Goal: Information Seeking & Learning: Learn about a topic

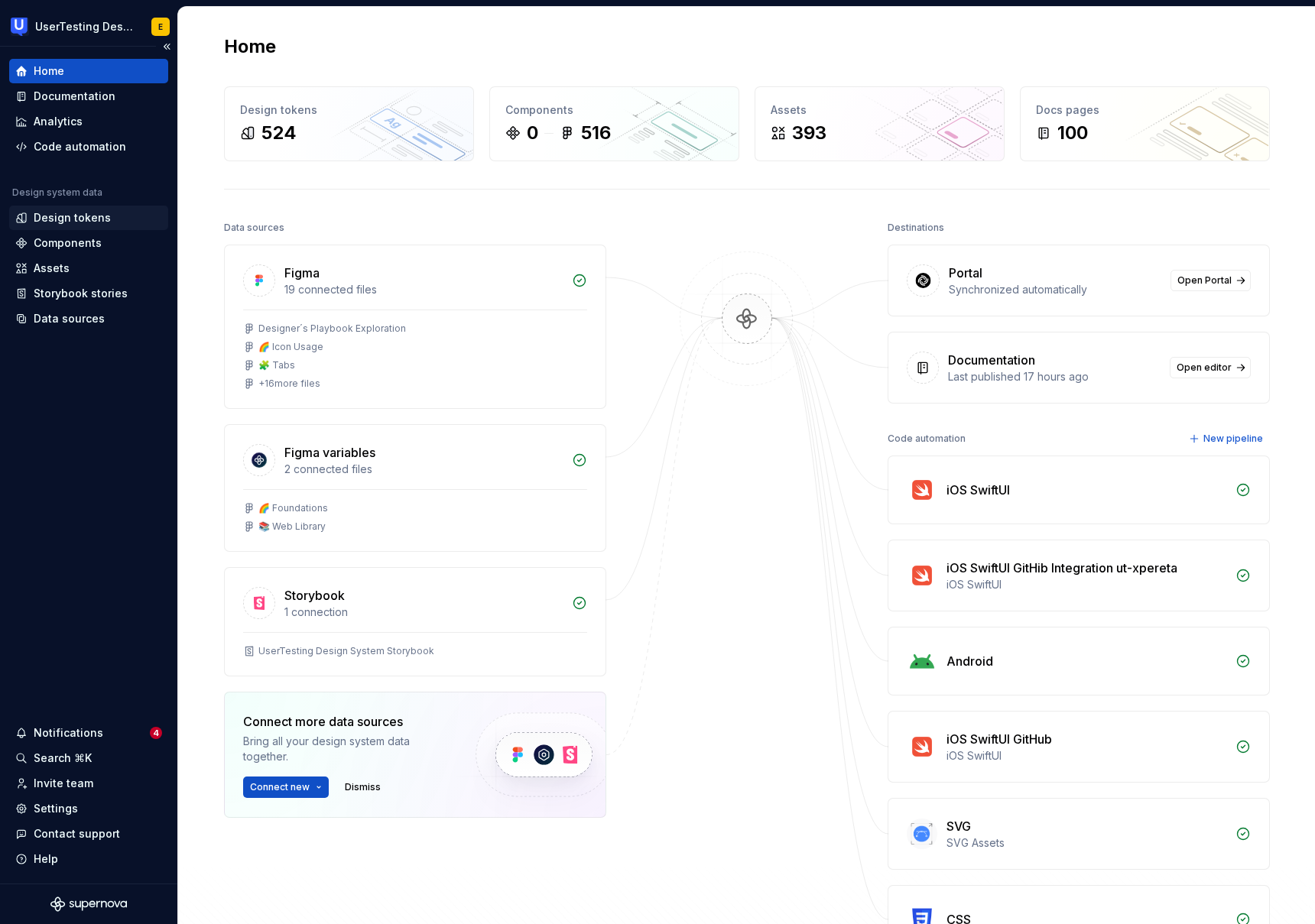
click at [69, 222] on div "Design tokens" at bounding box center [72, 217] width 77 height 15
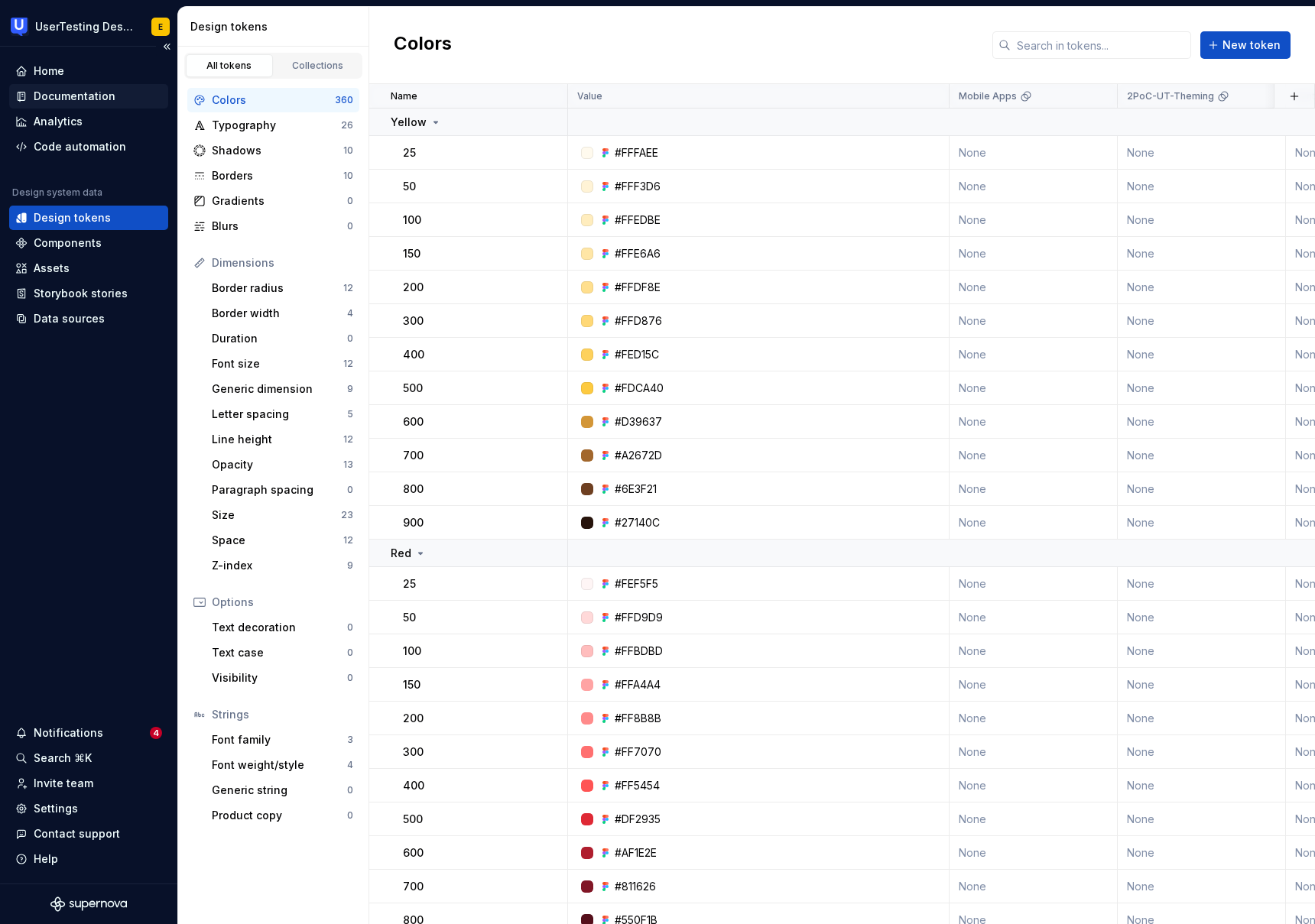
click at [86, 100] on div "Documentation" at bounding box center [74, 96] width 82 height 15
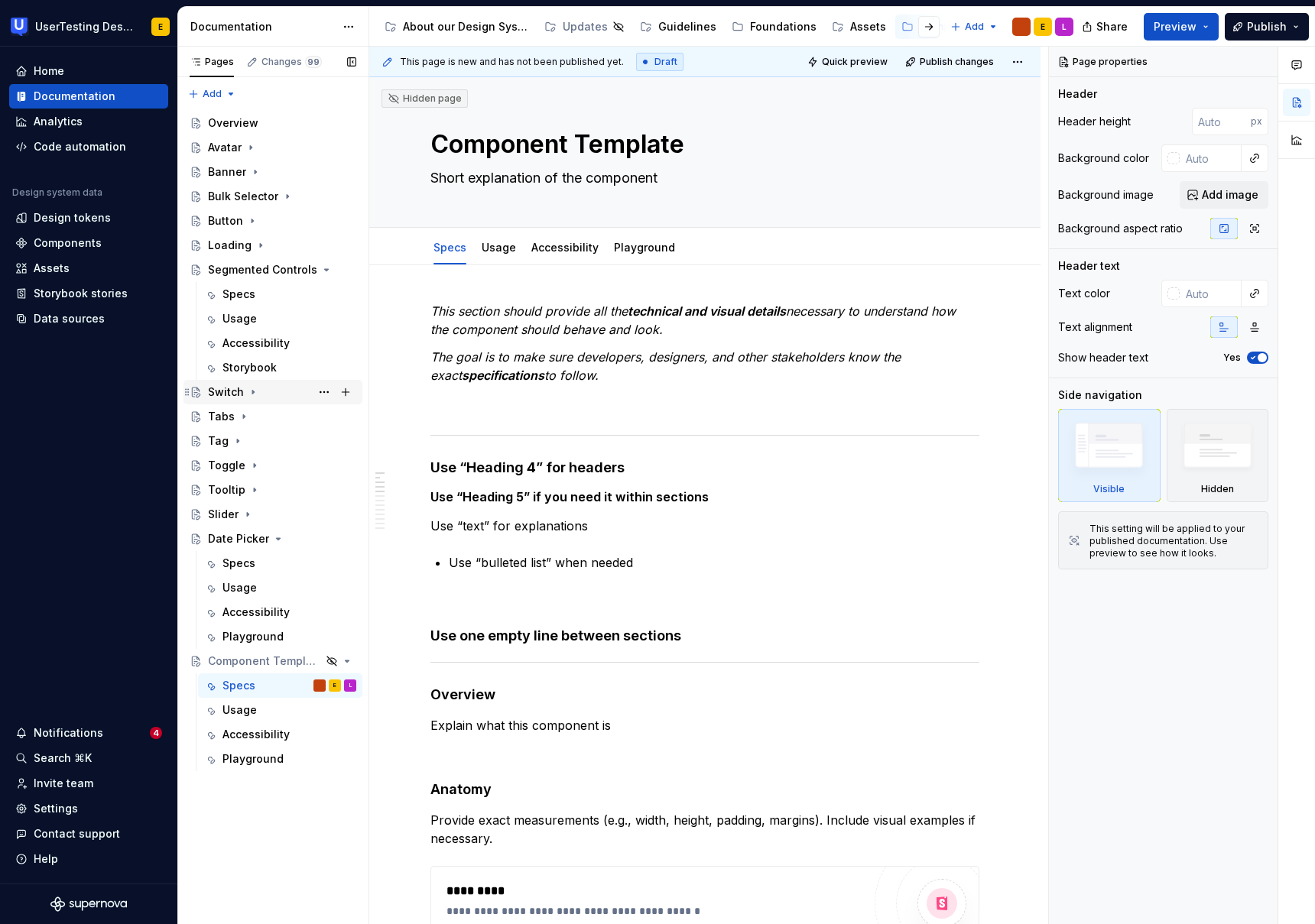
click at [226, 395] on div "Switch" at bounding box center [226, 391] width 36 height 15
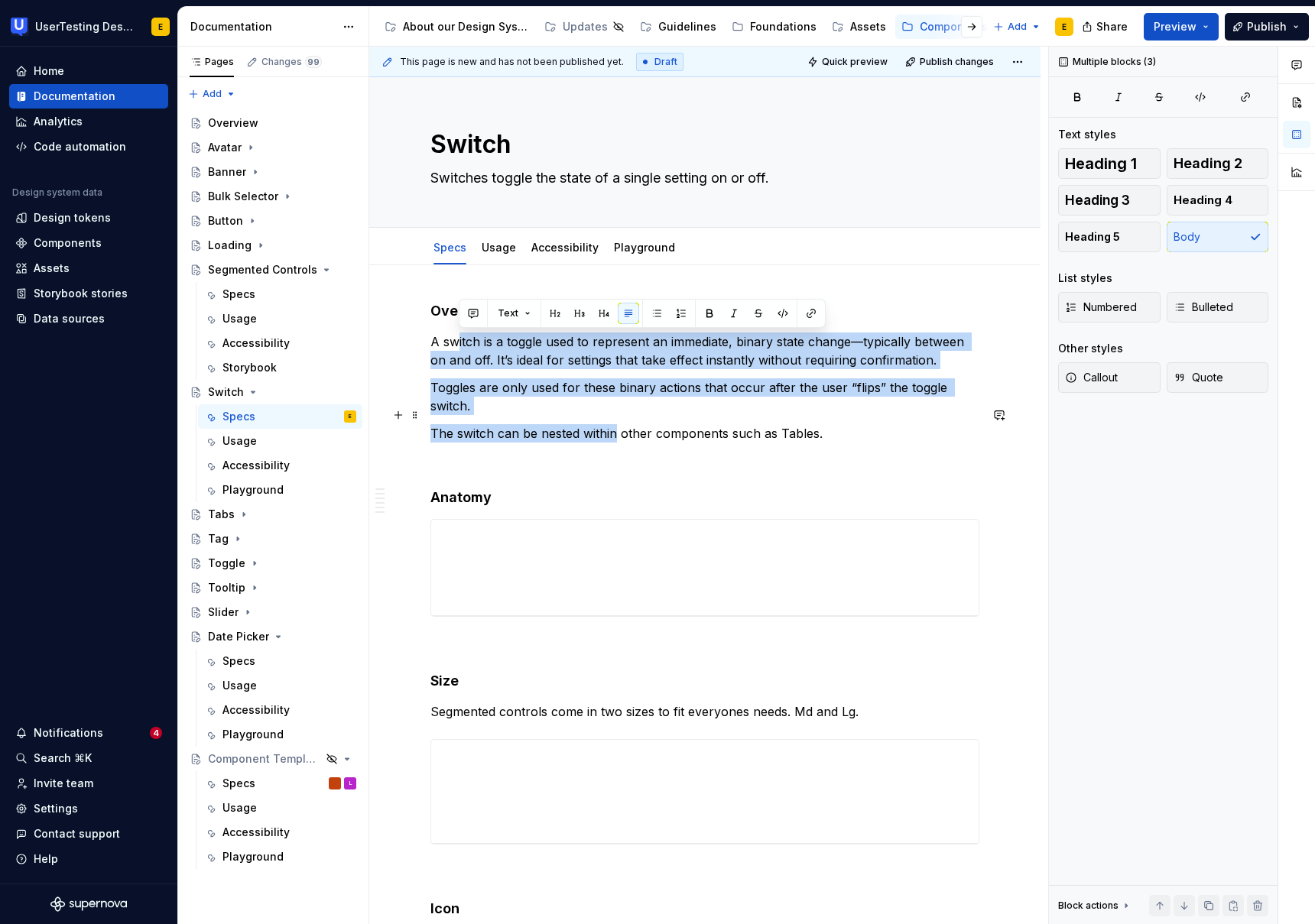
drag, startPoint x: 530, startPoint y: 357, endPoint x: 614, endPoint y: 423, distance: 106.8
click at [541, 378] on p "Toggles are only used for these binary actions that occur after the user “flips…" at bounding box center [704, 397] width 549 height 37
drag, startPoint x: 475, startPoint y: 342, endPoint x: 655, endPoint y: 415, distance: 194.2
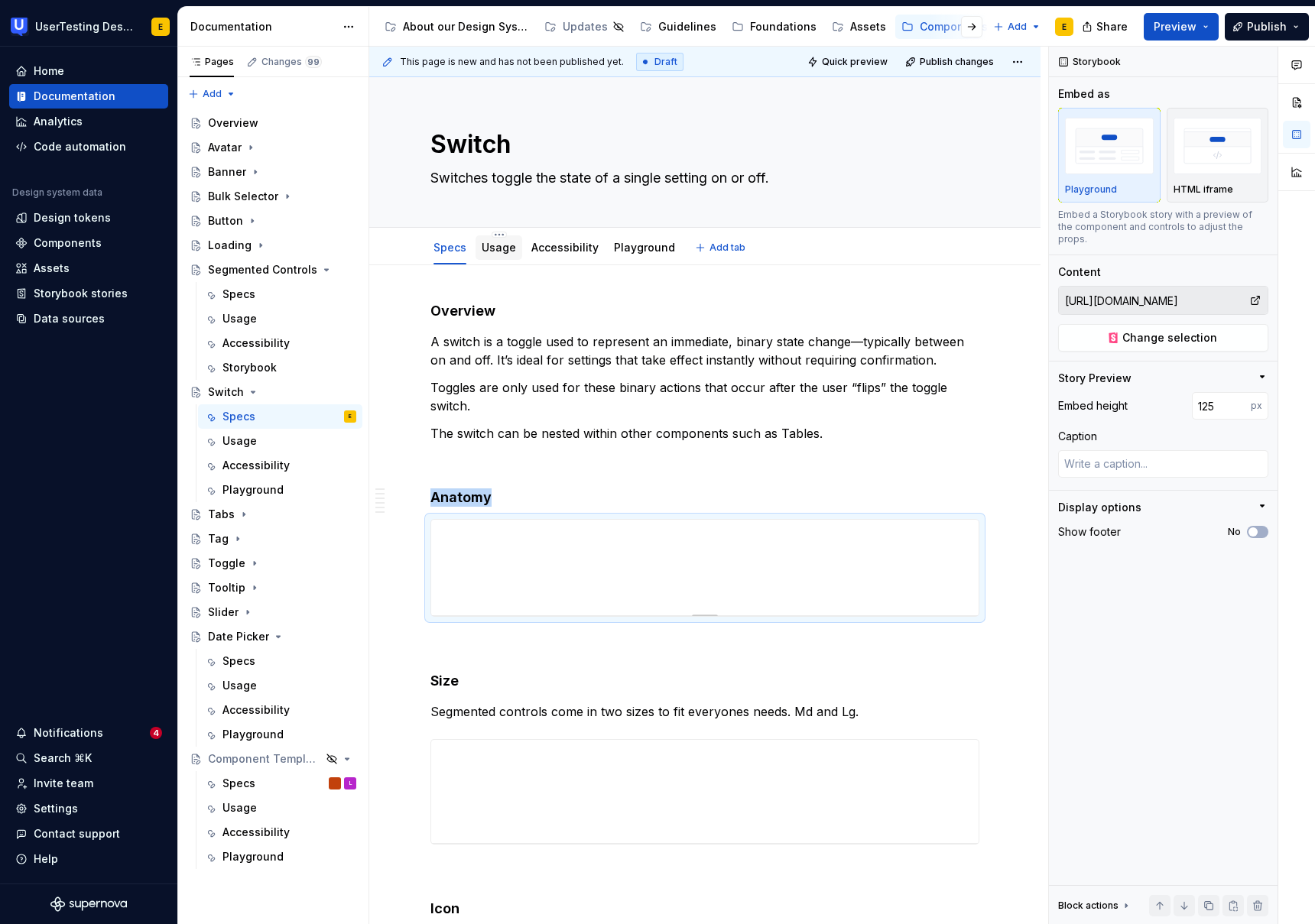
click at [497, 252] on link "Usage" at bounding box center [499, 247] width 34 height 13
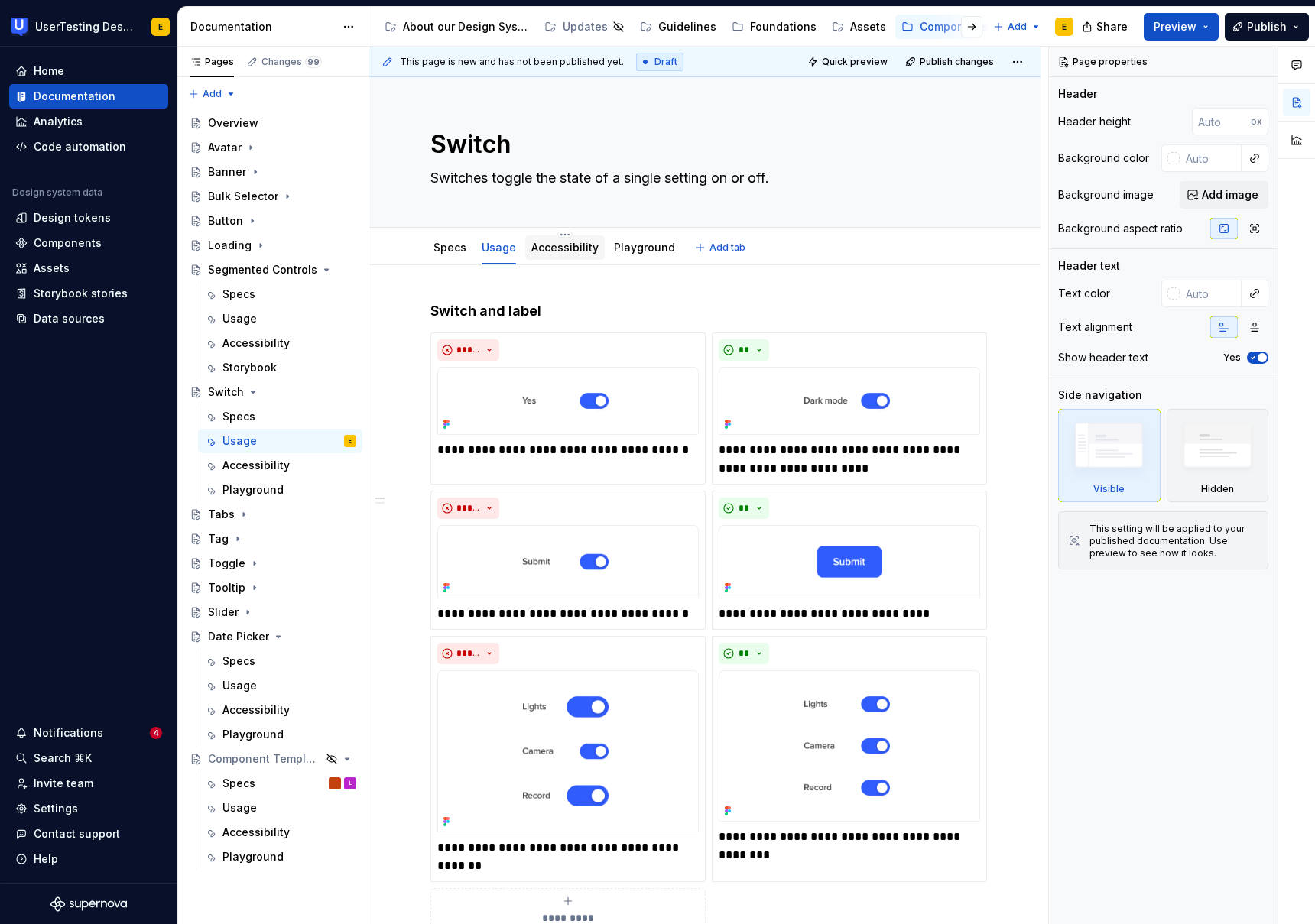
click at [576, 247] on link "Accessibility" at bounding box center [564, 247] width 68 height 13
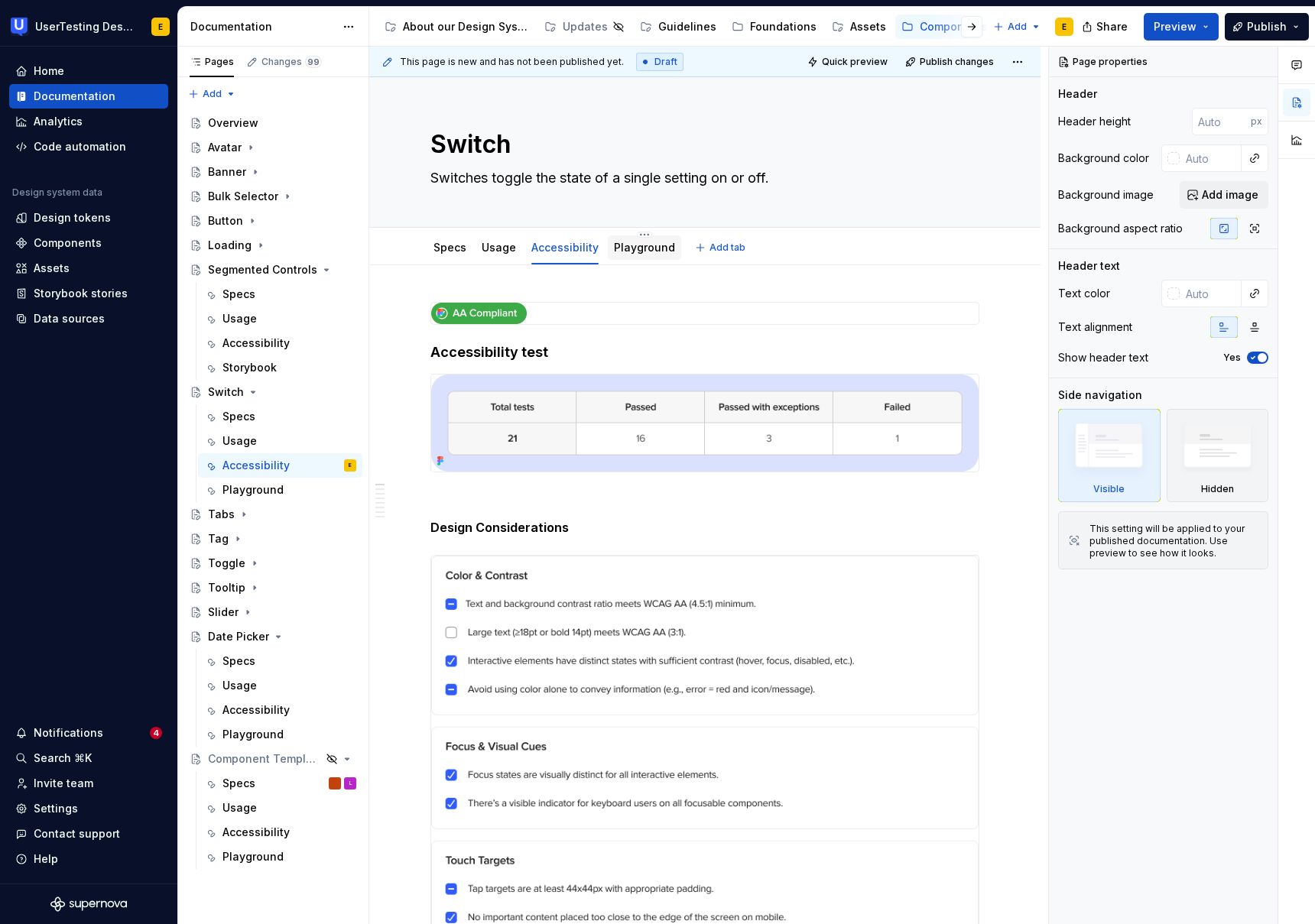
click at [644, 251] on link "Playground" at bounding box center [644, 247] width 61 height 13
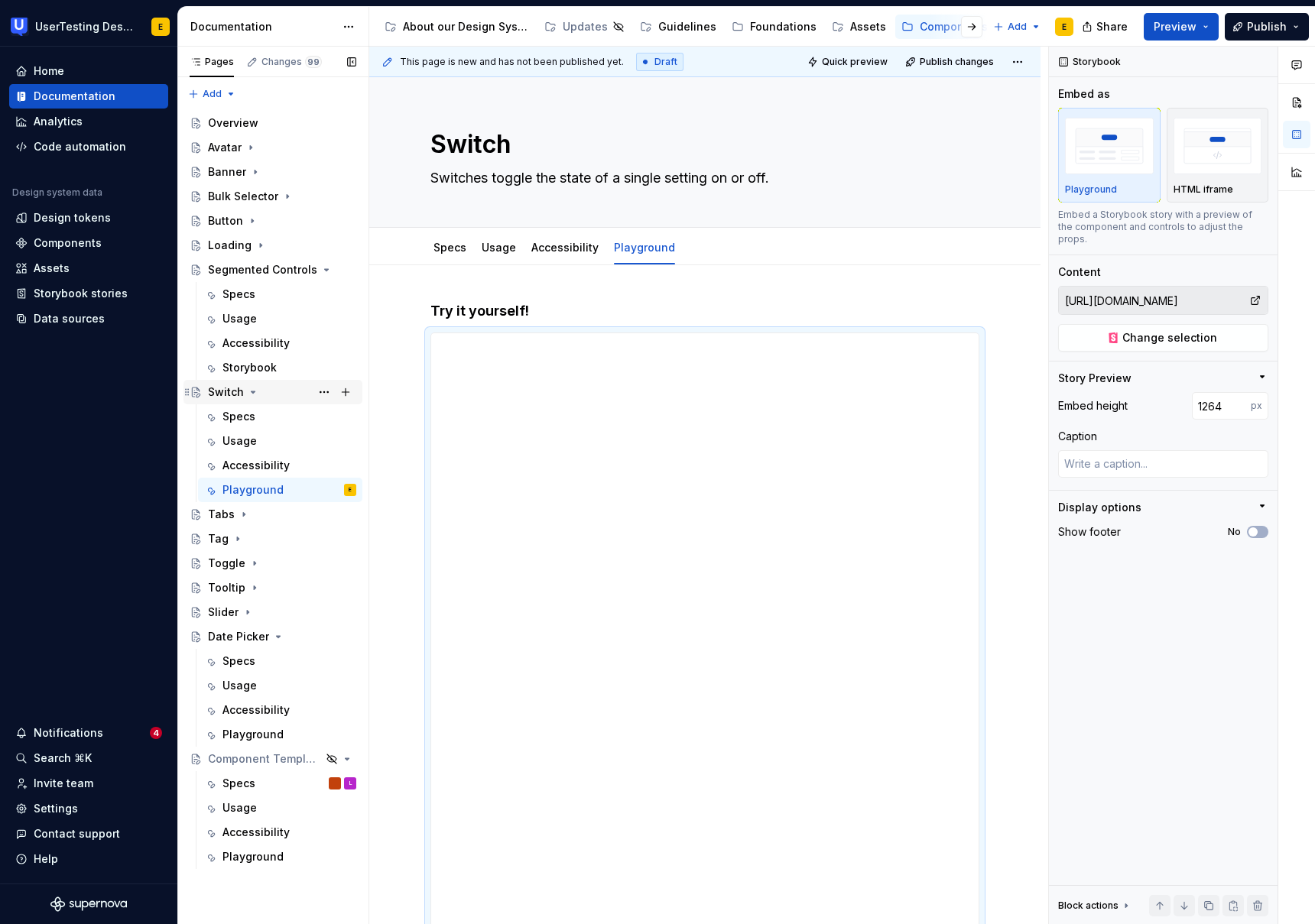
click at [264, 391] on div "Switch" at bounding box center [282, 391] width 148 height 21
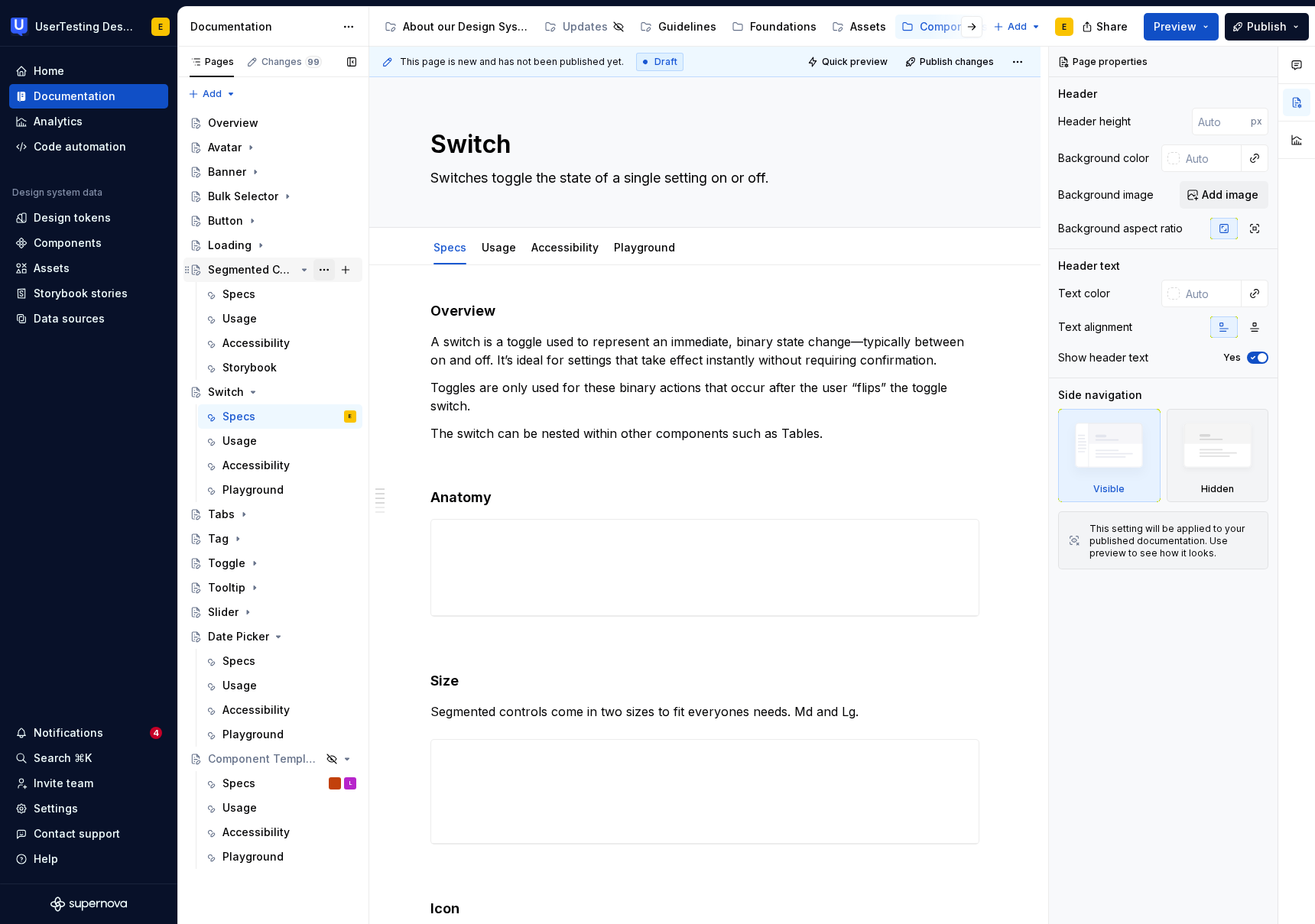
click at [322, 269] on button "Page tree" at bounding box center [324, 269] width 21 height 21
click at [305, 269] on div "Pages Changes 99 Add Accessibility guide for tree Page tree. Navigate the tree …" at bounding box center [273, 485] width 191 height 877
click at [304, 270] on icon "Page tree" at bounding box center [305, 269] width 12 height 12
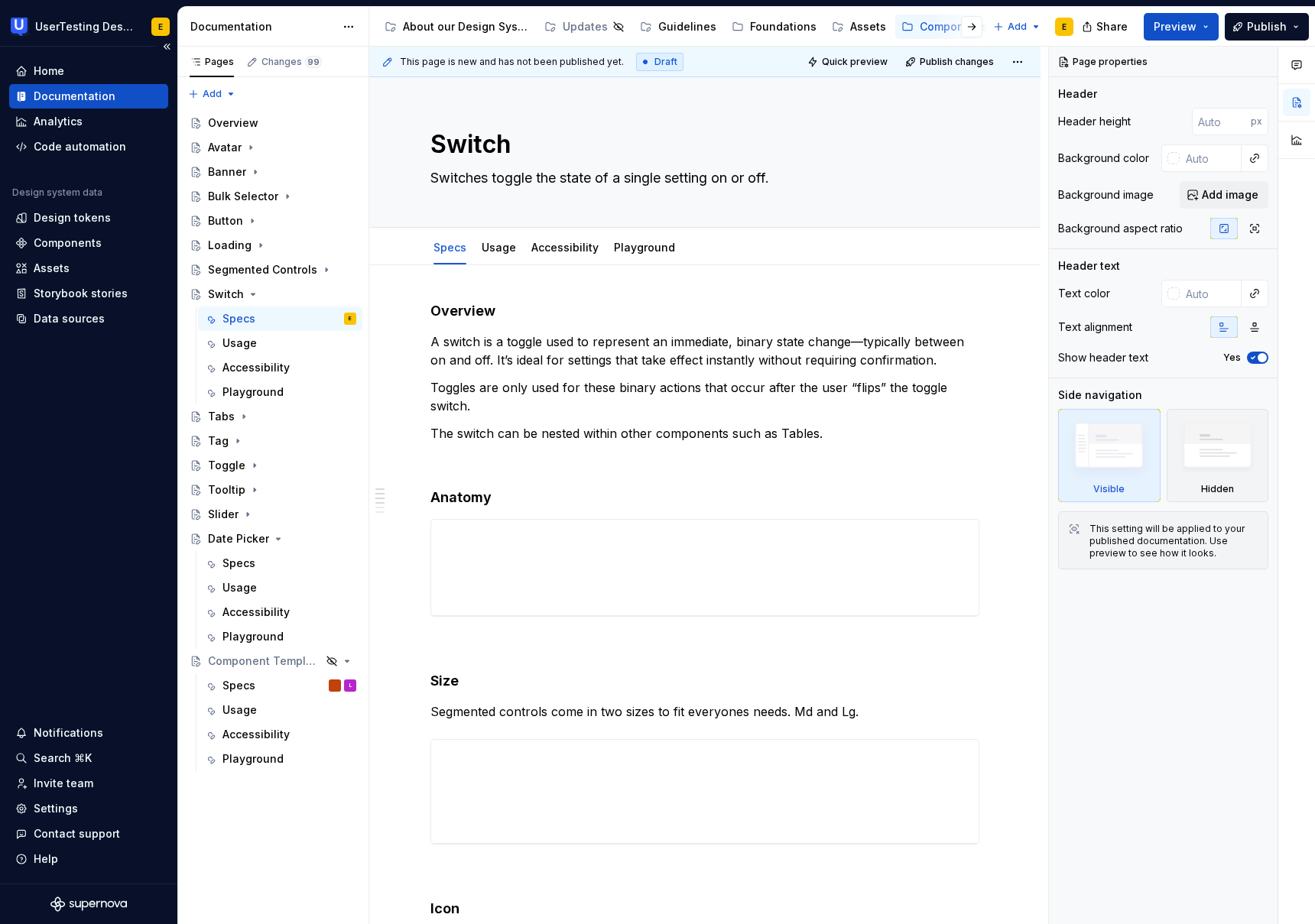
type textarea "*"
